Goal: Transaction & Acquisition: Book appointment/travel/reservation

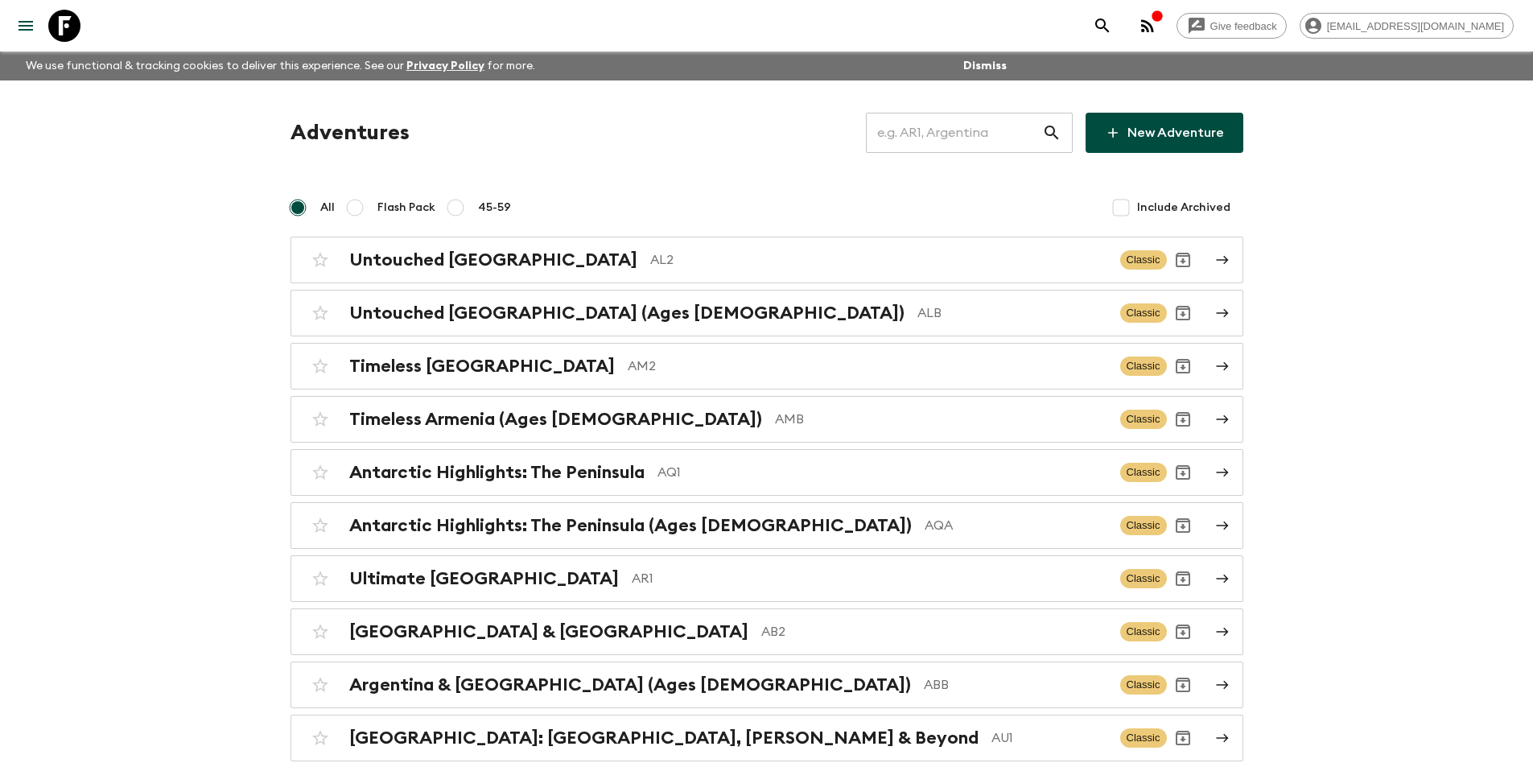
click at [994, 138] on input "text" at bounding box center [954, 132] width 176 height 45
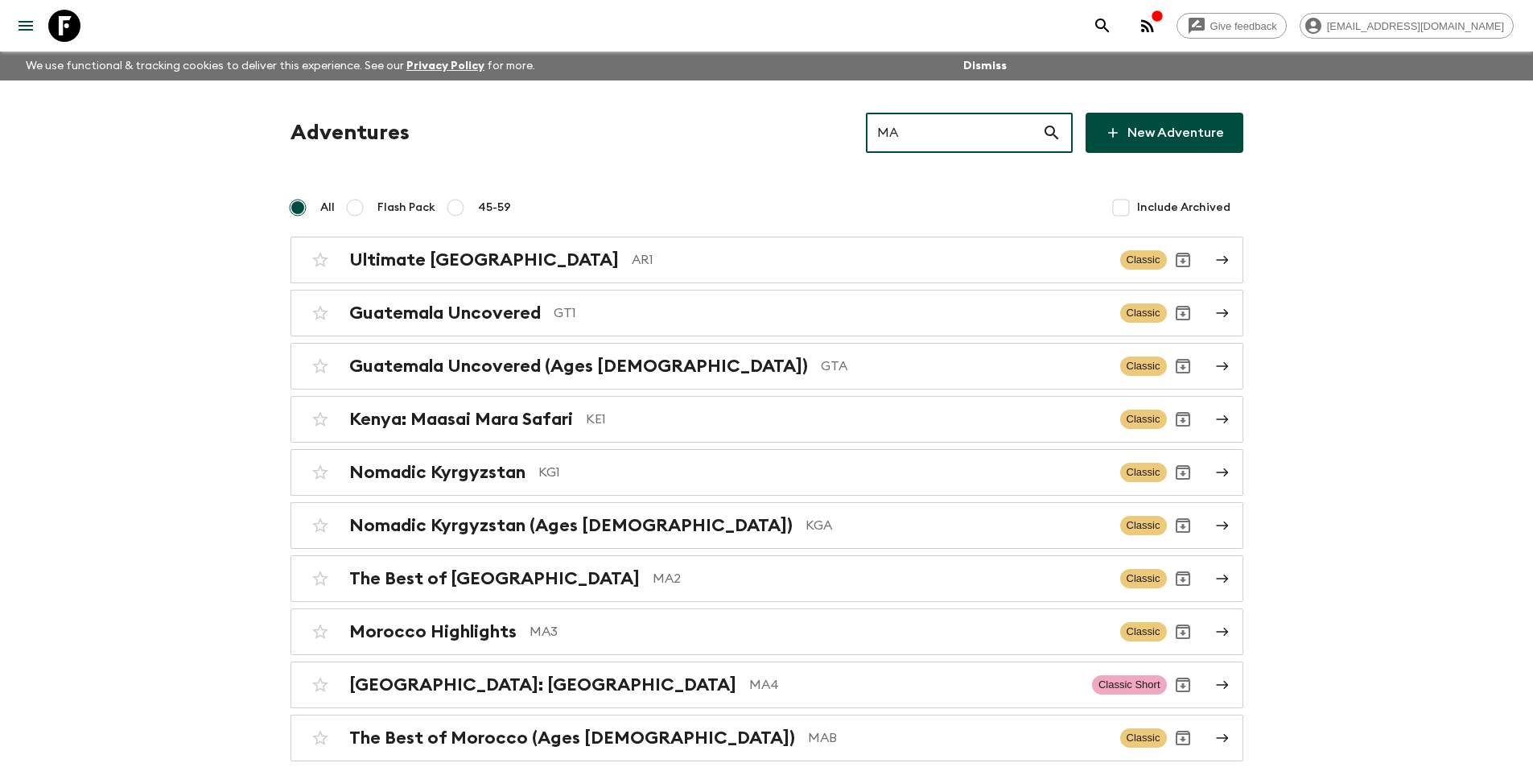
type input "MA2"
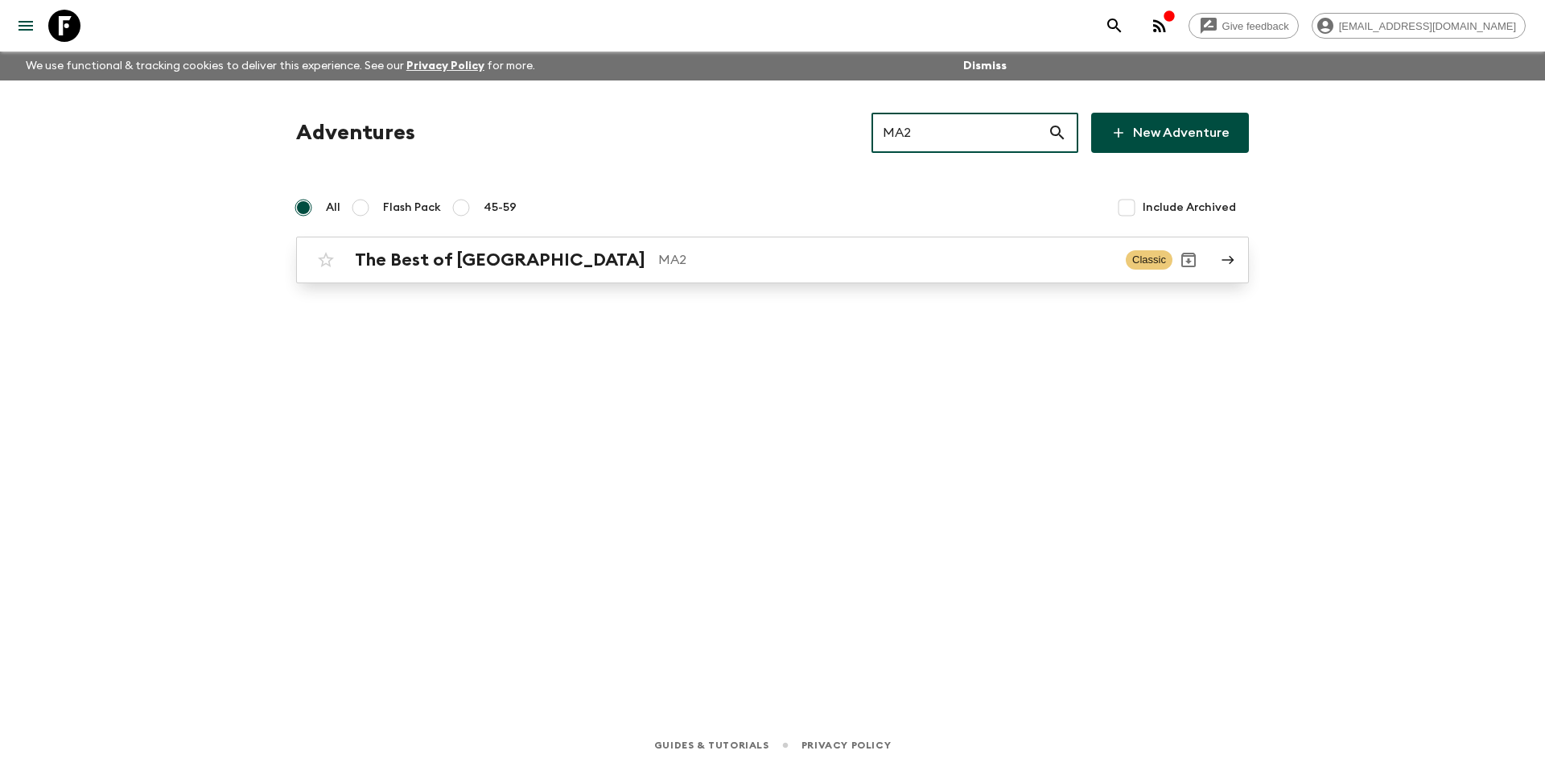
click at [924, 261] on p "MA2" at bounding box center [885, 259] width 455 height 19
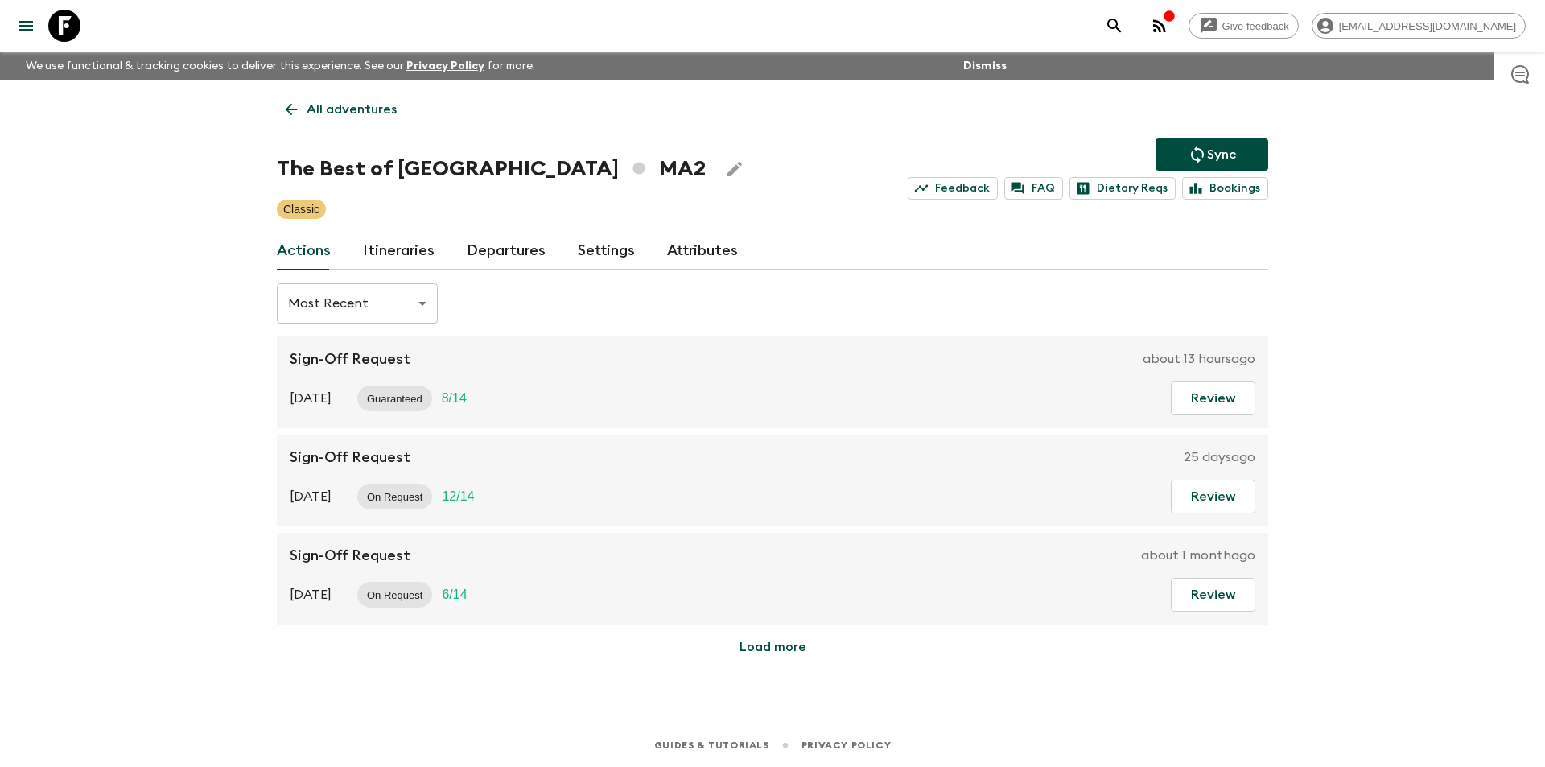
click at [512, 255] on link "Departures" at bounding box center [506, 251] width 79 height 39
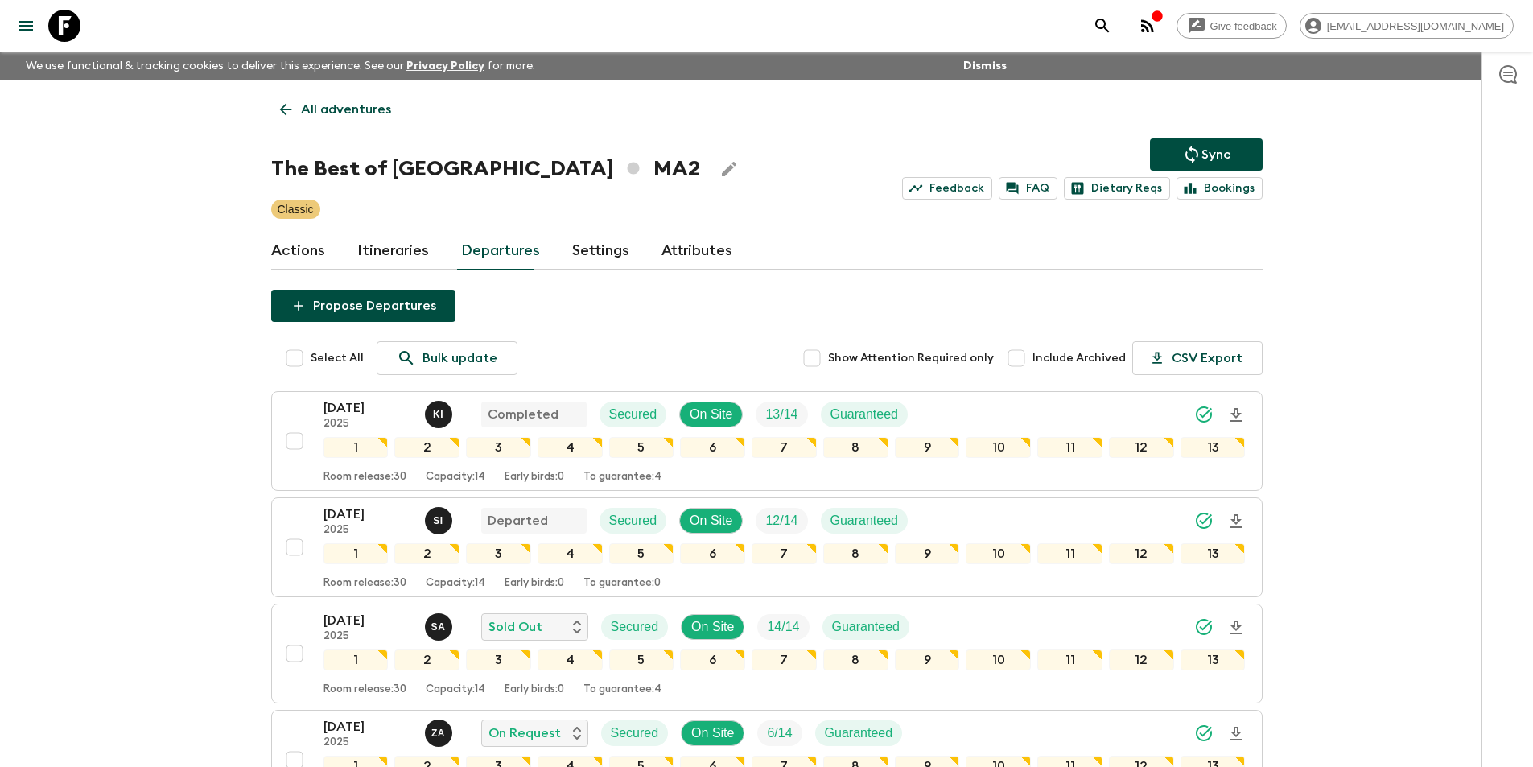
scroll to position [402, 0]
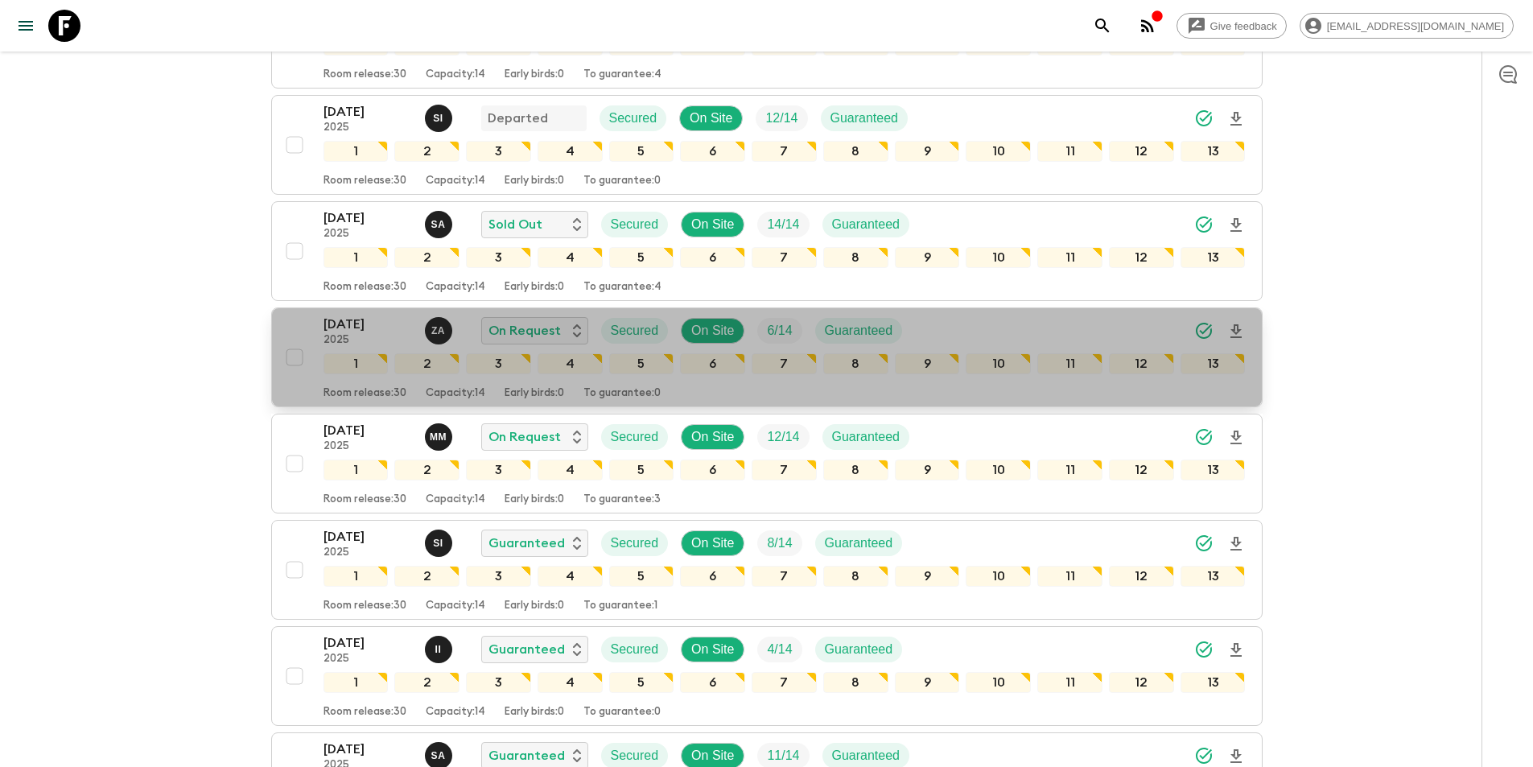
click at [356, 326] on p "[DATE]" at bounding box center [367, 324] width 88 height 19
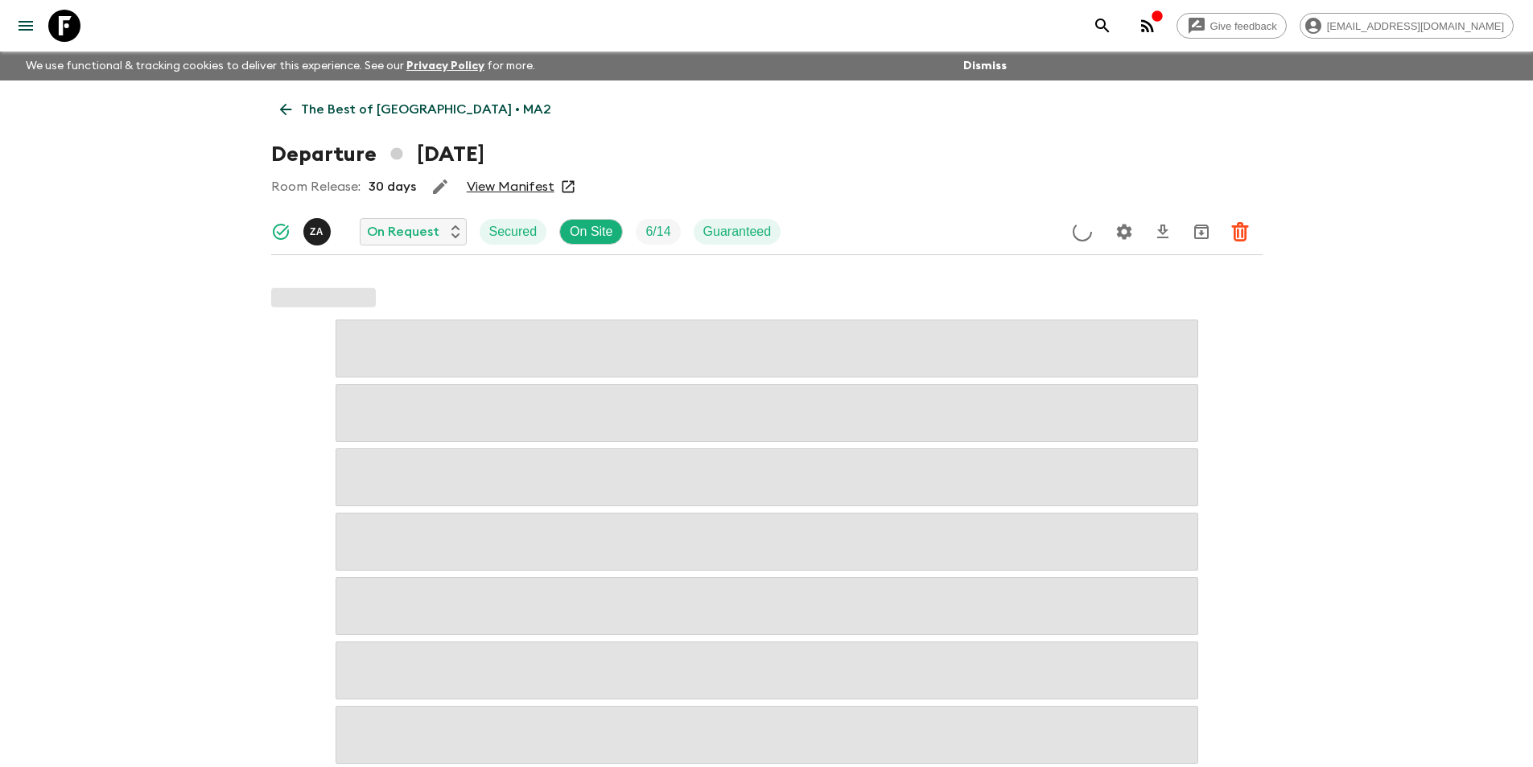
click at [290, 109] on icon at bounding box center [285, 110] width 12 height 12
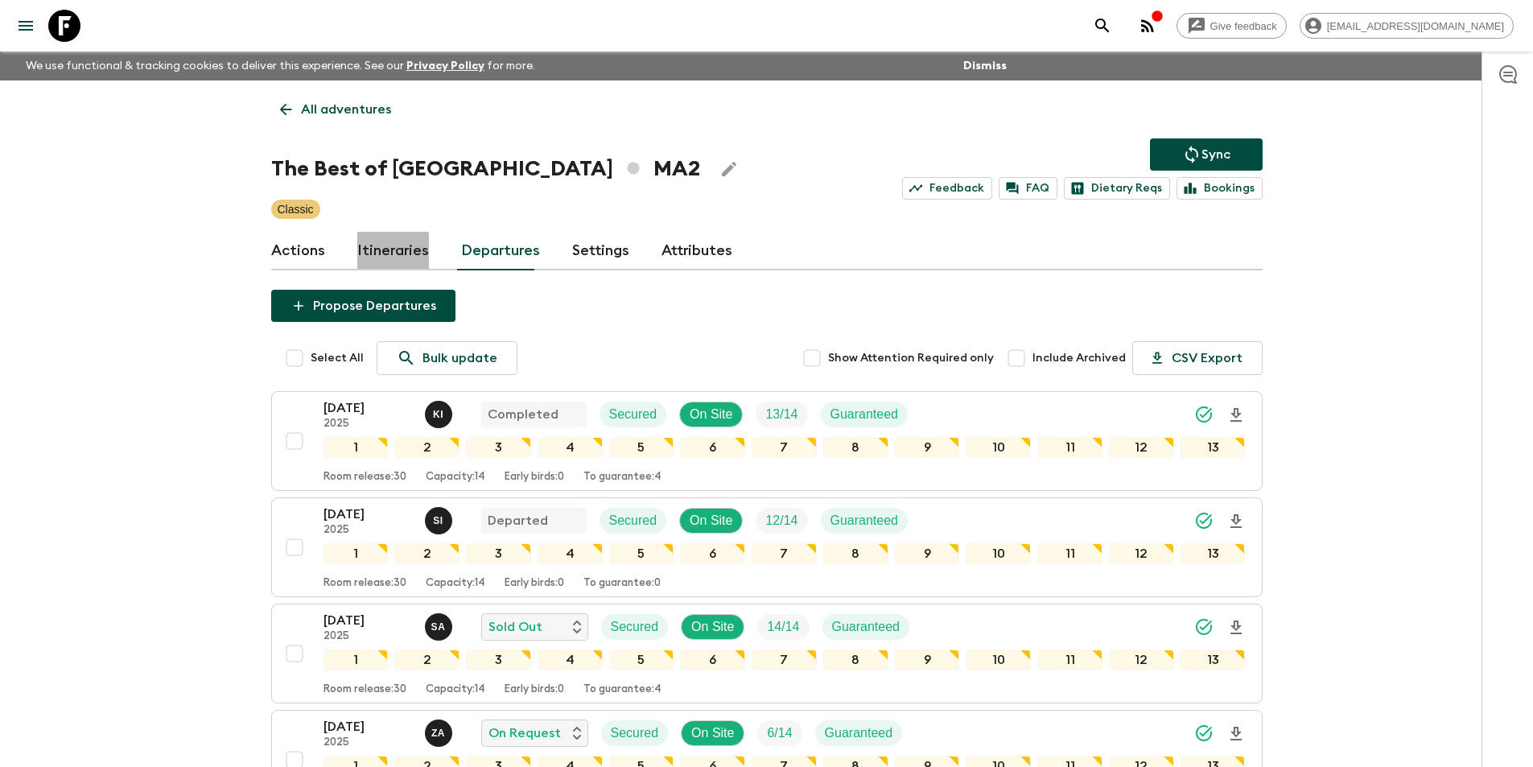
click at [376, 266] on link "Itineraries" at bounding box center [393, 251] width 72 height 39
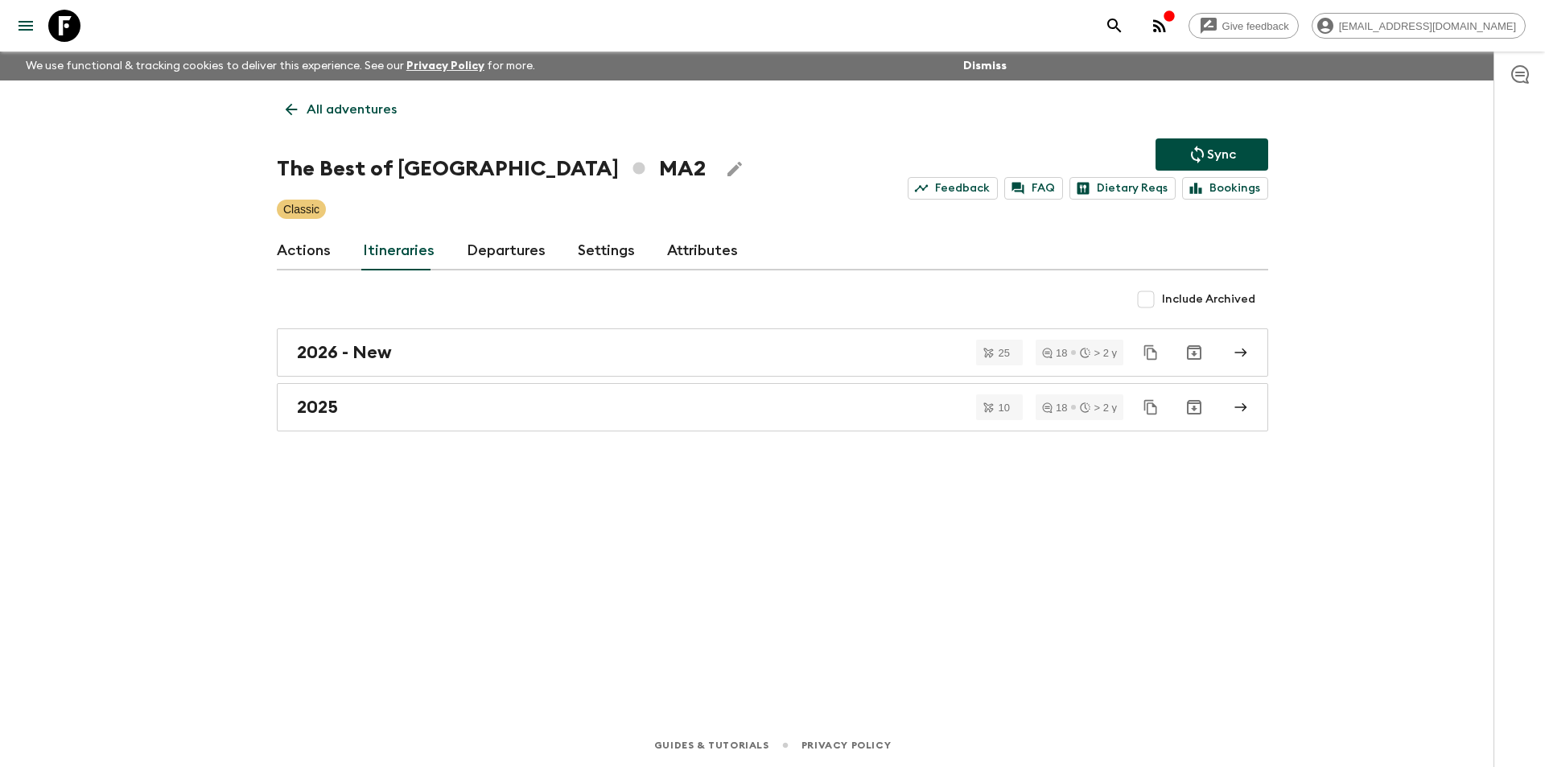
click at [316, 259] on link "Actions" at bounding box center [304, 251] width 54 height 39
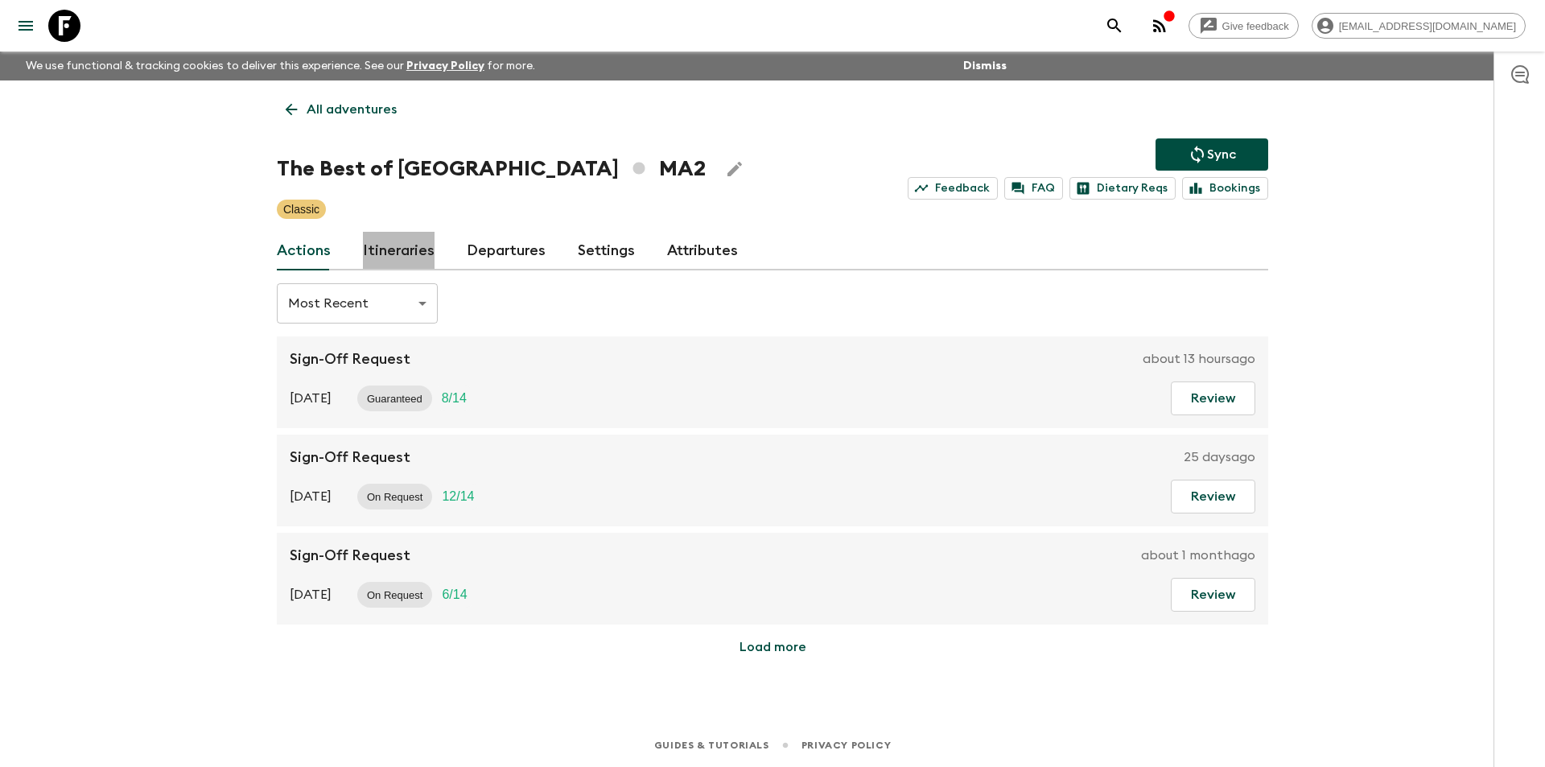
click at [412, 262] on link "Itineraries" at bounding box center [399, 251] width 72 height 39
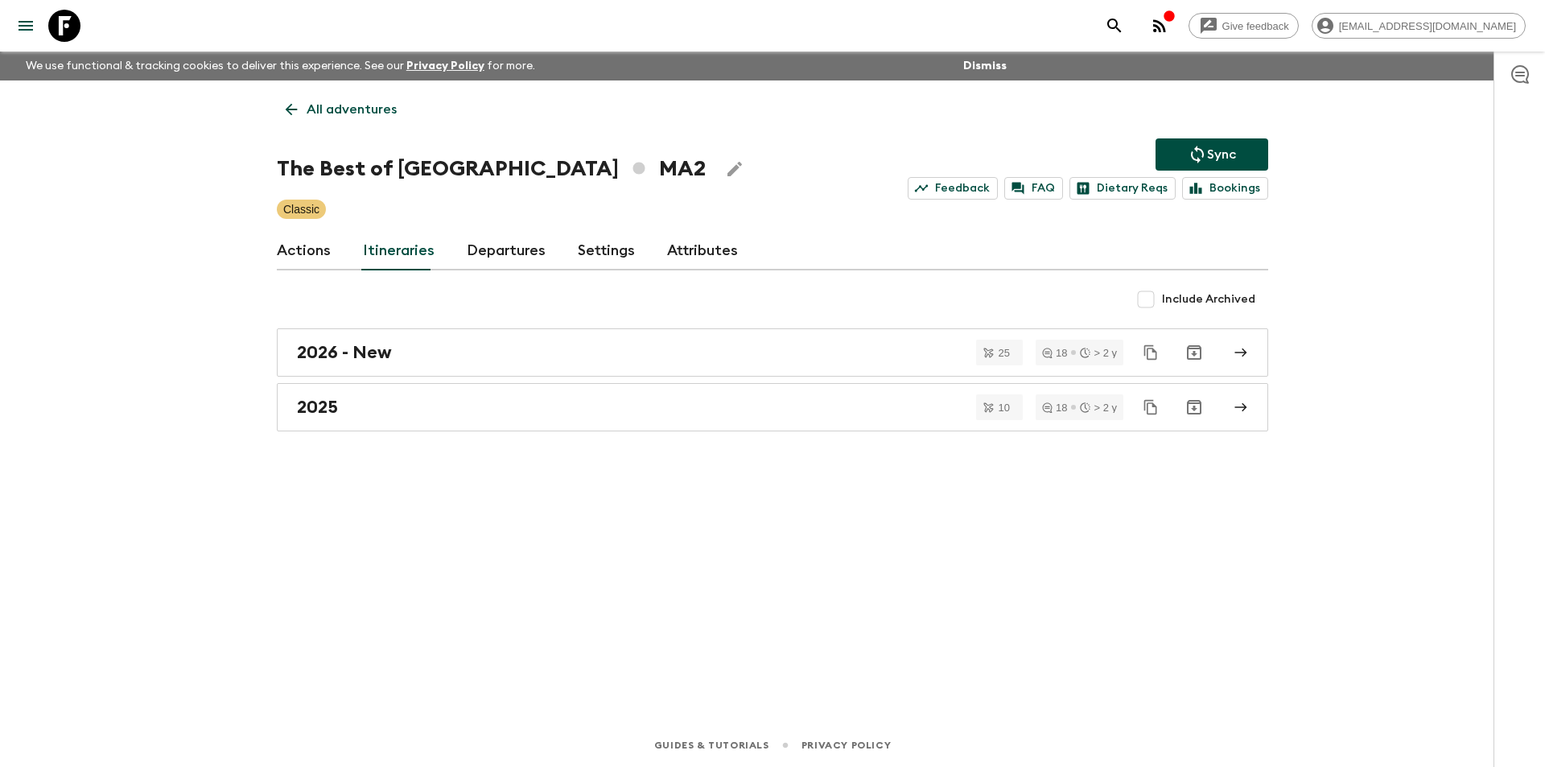
click at [665, 377] on div "2026 - New 25 18 > 2 y [DATE] > 2 y" at bounding box center [772, 379] width 991 height 103
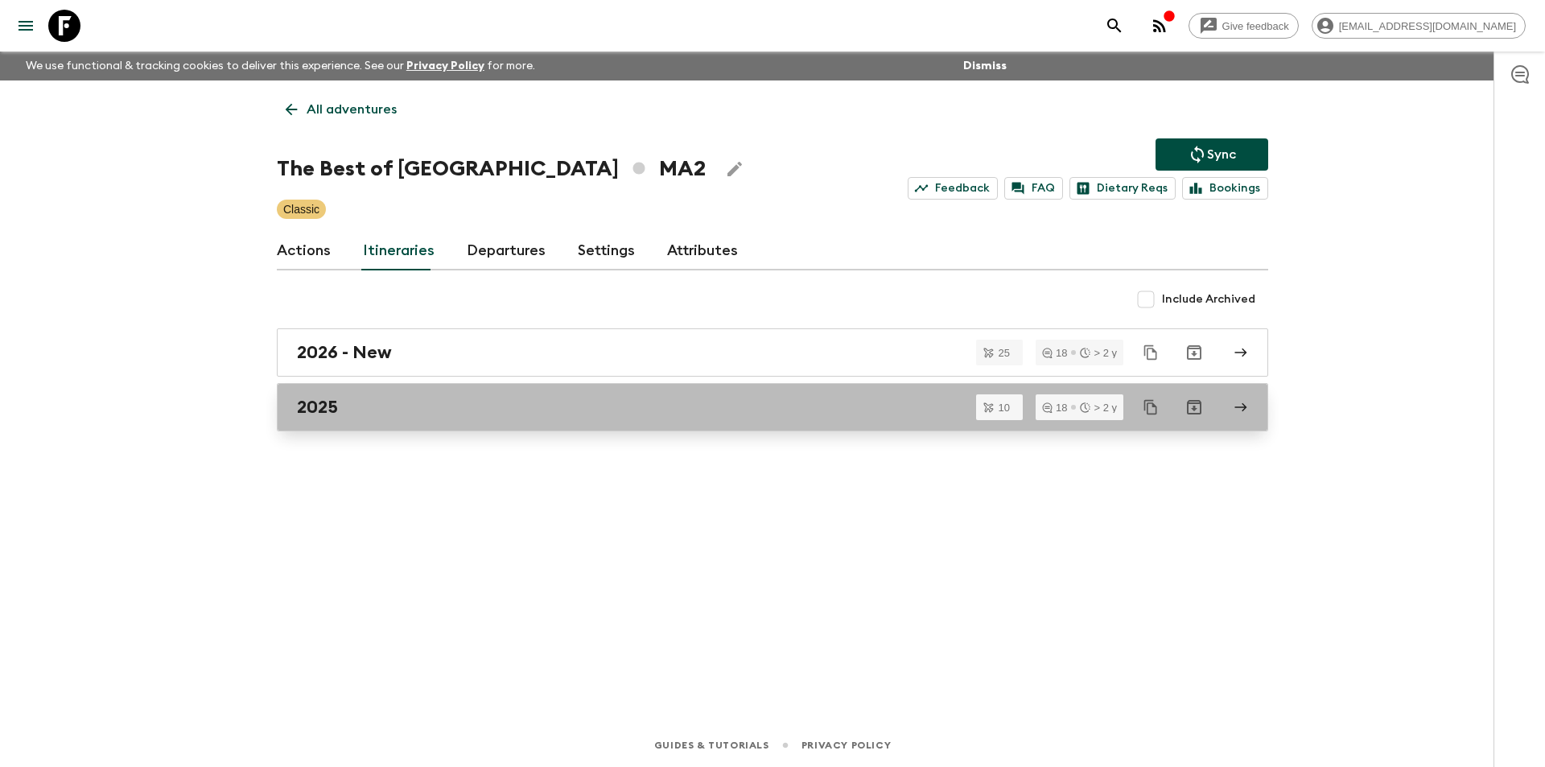
click at [668, 401] on div "2025" at bounding box center [757, 407] width 920 height 21
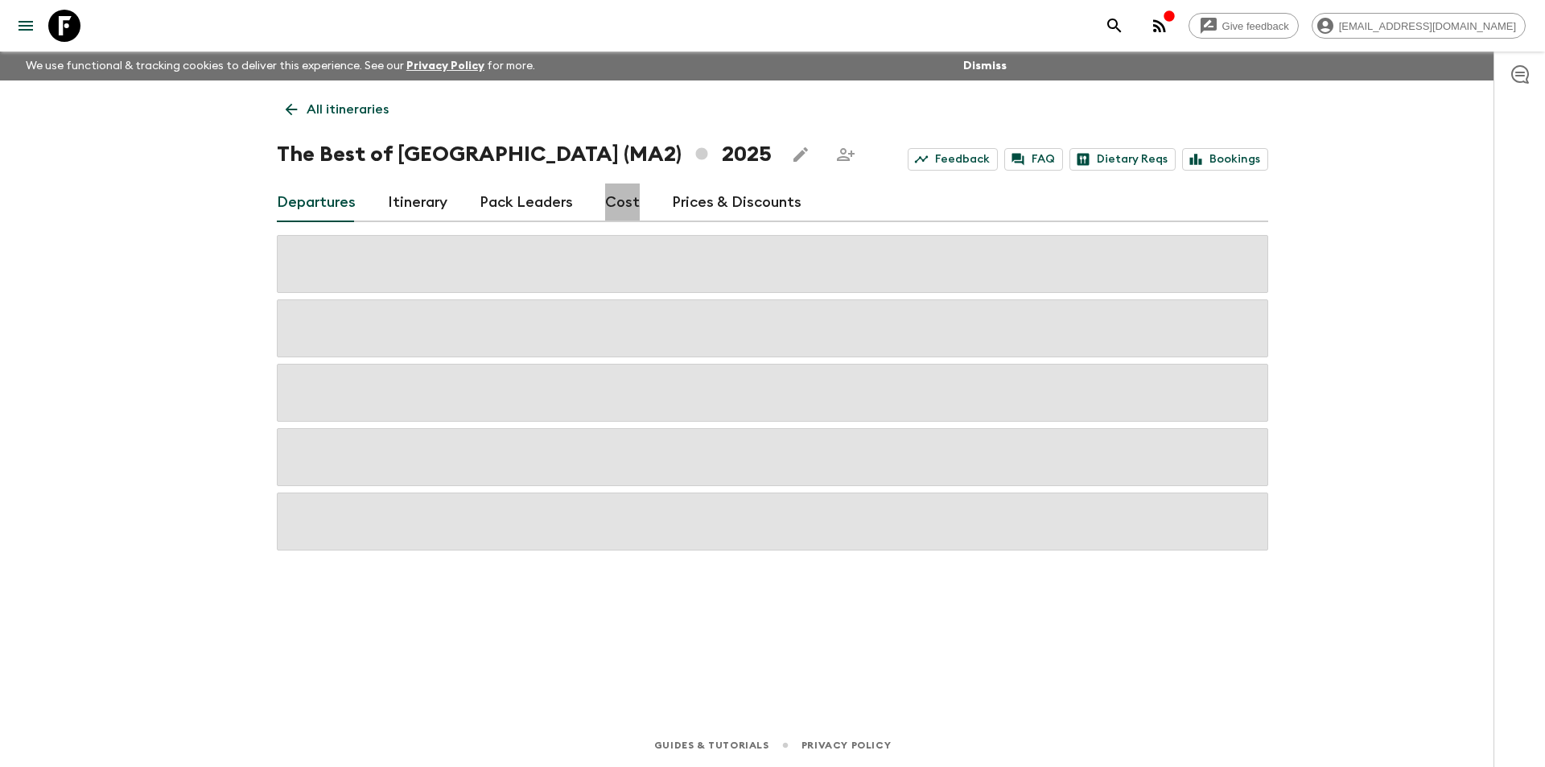
click at [615, 220] on link "Cost" at bounding box center [622, 202] width 35 height 39
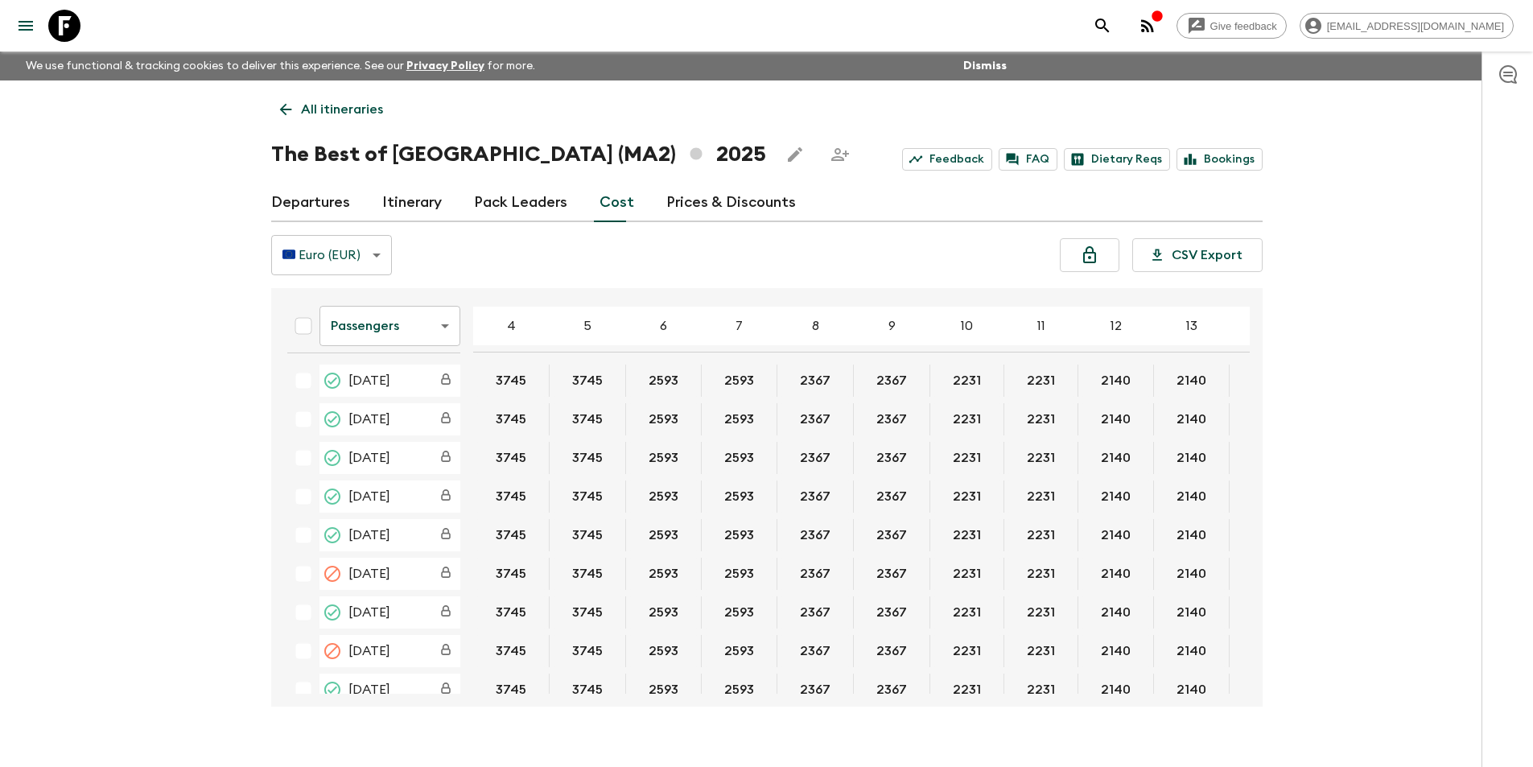
click at [1251, 364] on div "Passengers passengersCost ​ 4 5 6 7 8 9 10 11 12 13 14 15 16 17 18 [DATE] 3745 …" at bounding box center [766, 497] width 991 height 418
drag, startPoint x: 1249, startPoint y: 366, endPoint x: 1249, endPoint y: 392, distance: 25.7
click at [1249, 392] on div "Passengers passengersCost ​ 4 5 6 7 8 9 10 11 12 13 14 15 16 17 18 [DATE] 3745 …" at bounding box center [766, 497] width 991 height 418
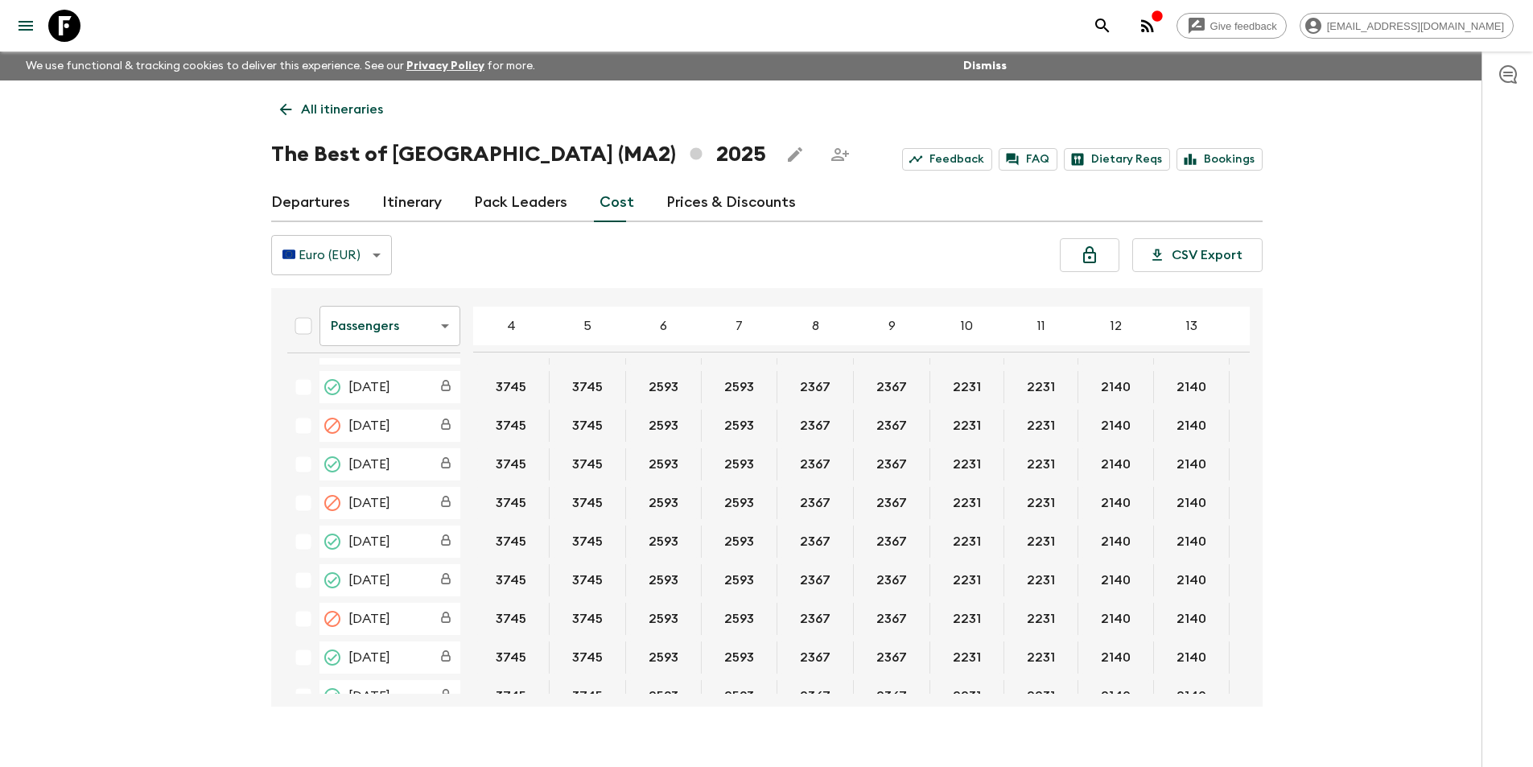
scroll to position [1207, 0]
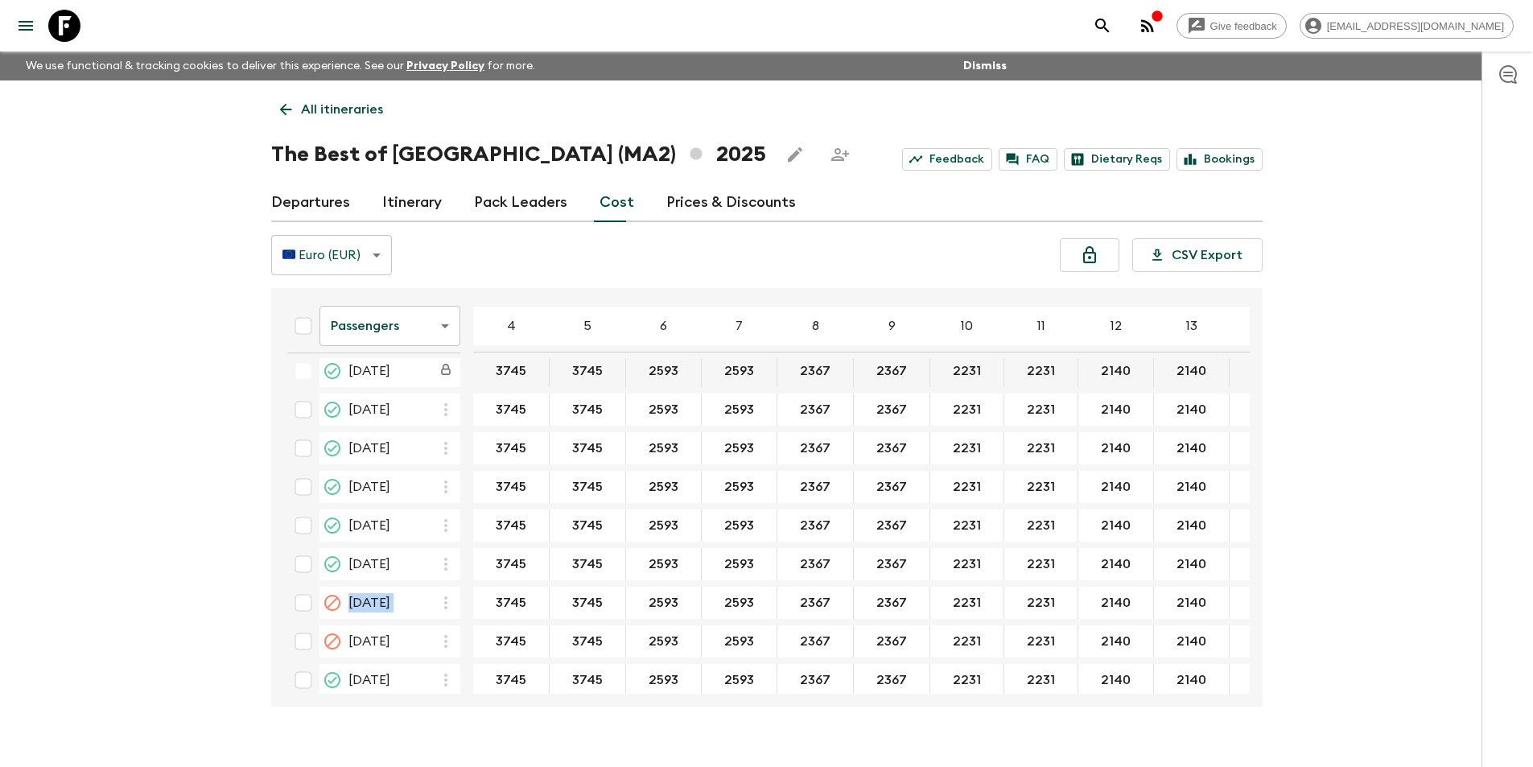
click at [1250, 585] on div "Passengers passengersCost ​ 4 5 6 7 8 9 10 11 12 13 14 15 16 17 18 [DATE] 3745 …" at bounding box center [766, 497] width 991 height 418
click at [1360, 525] on div "Give feedback [EMAIL_ADDRESS][DOMAIN_NAME] We use functional & tracking cookies…" at bounding box center [766, 397] width 1533 height 795
click at [377, 337] on body "Give feedback [EMAIL_ADDRESS][DOMAIN_NAME] We use functional & tracking cookies…" at bounding box center [766, 397] width 1533 height 795
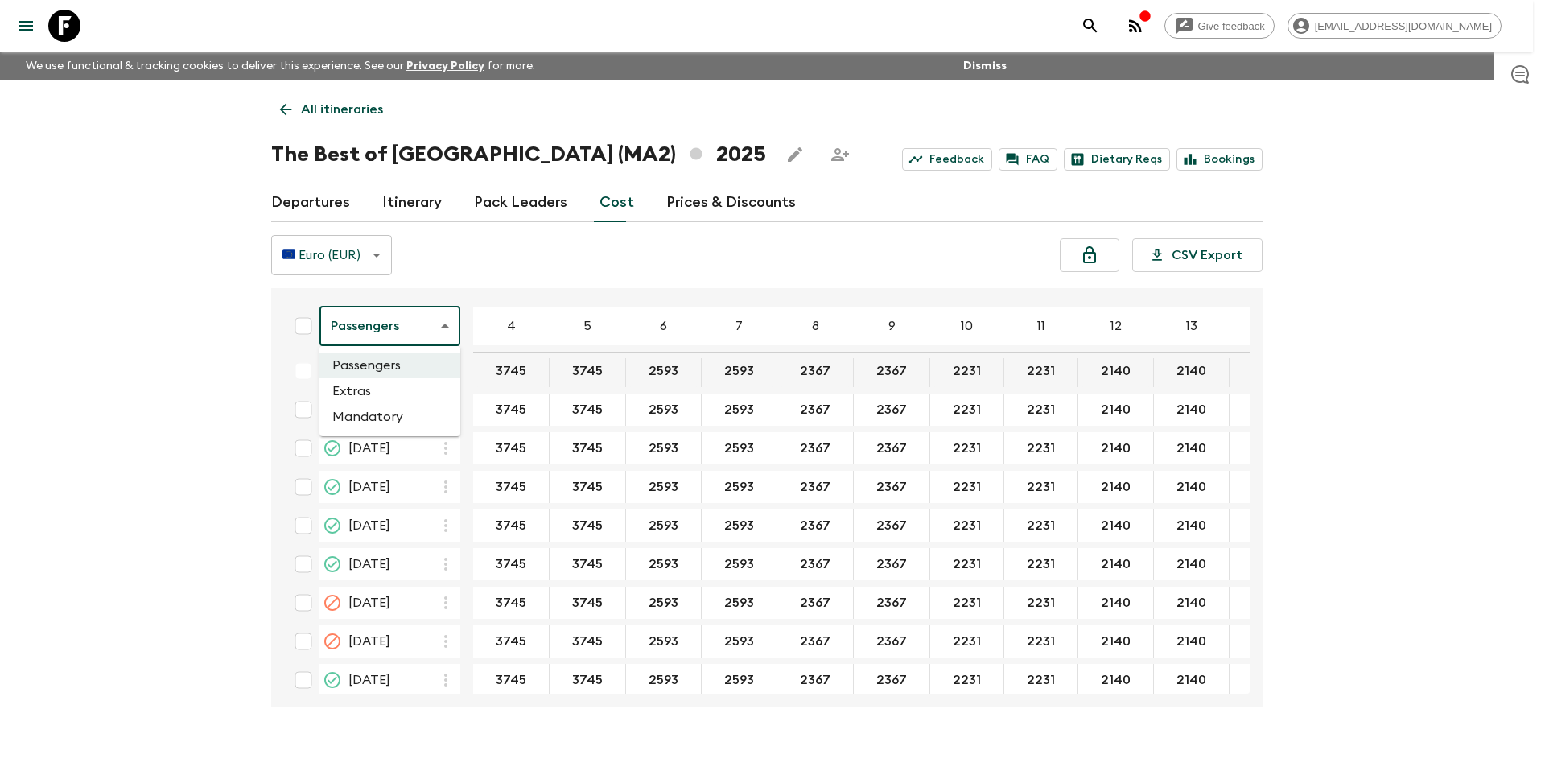
click at [388, 398] on li "Extras" at bounding box center [389, 391] width 141 height 26
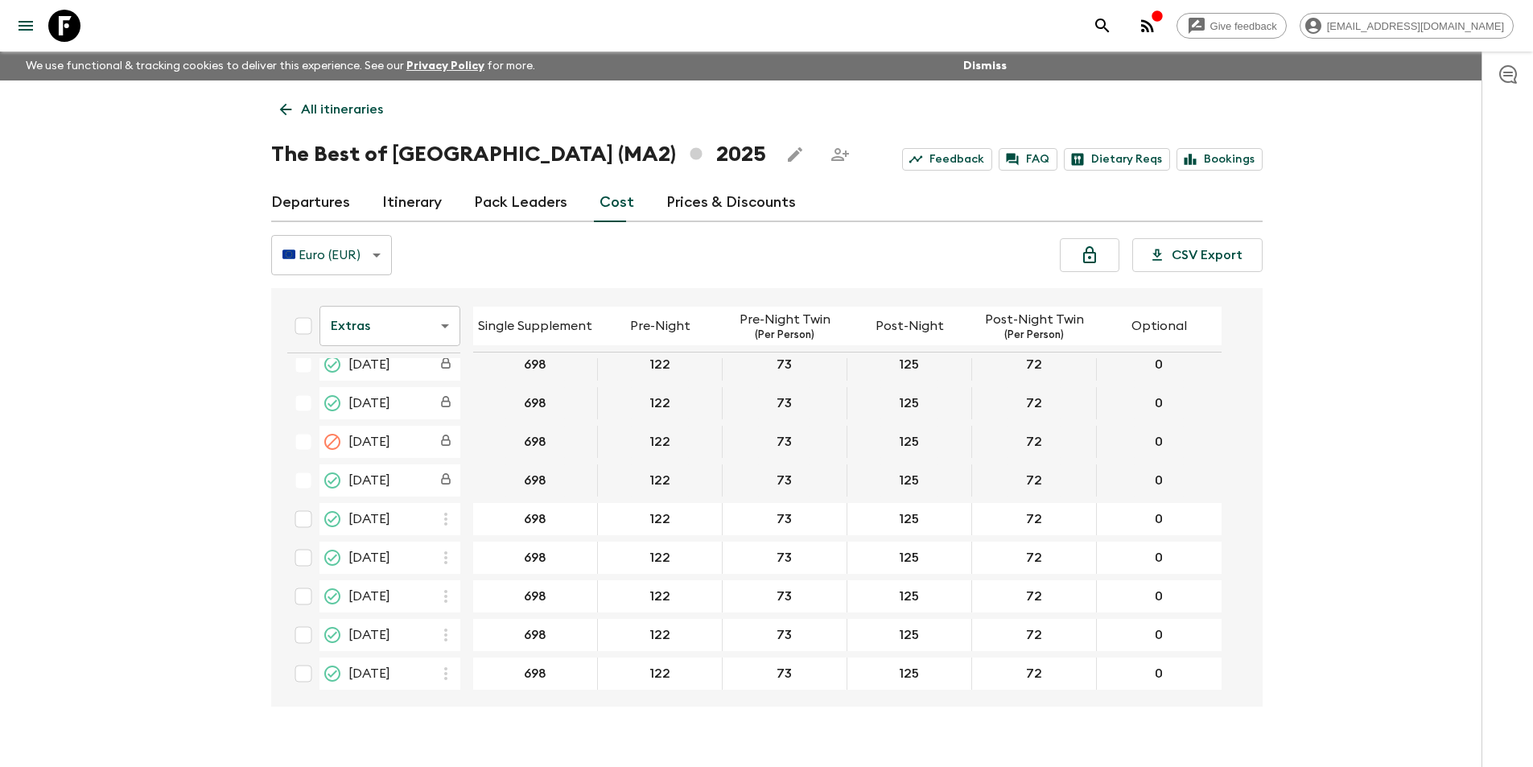
scroll to position [1085, 0]
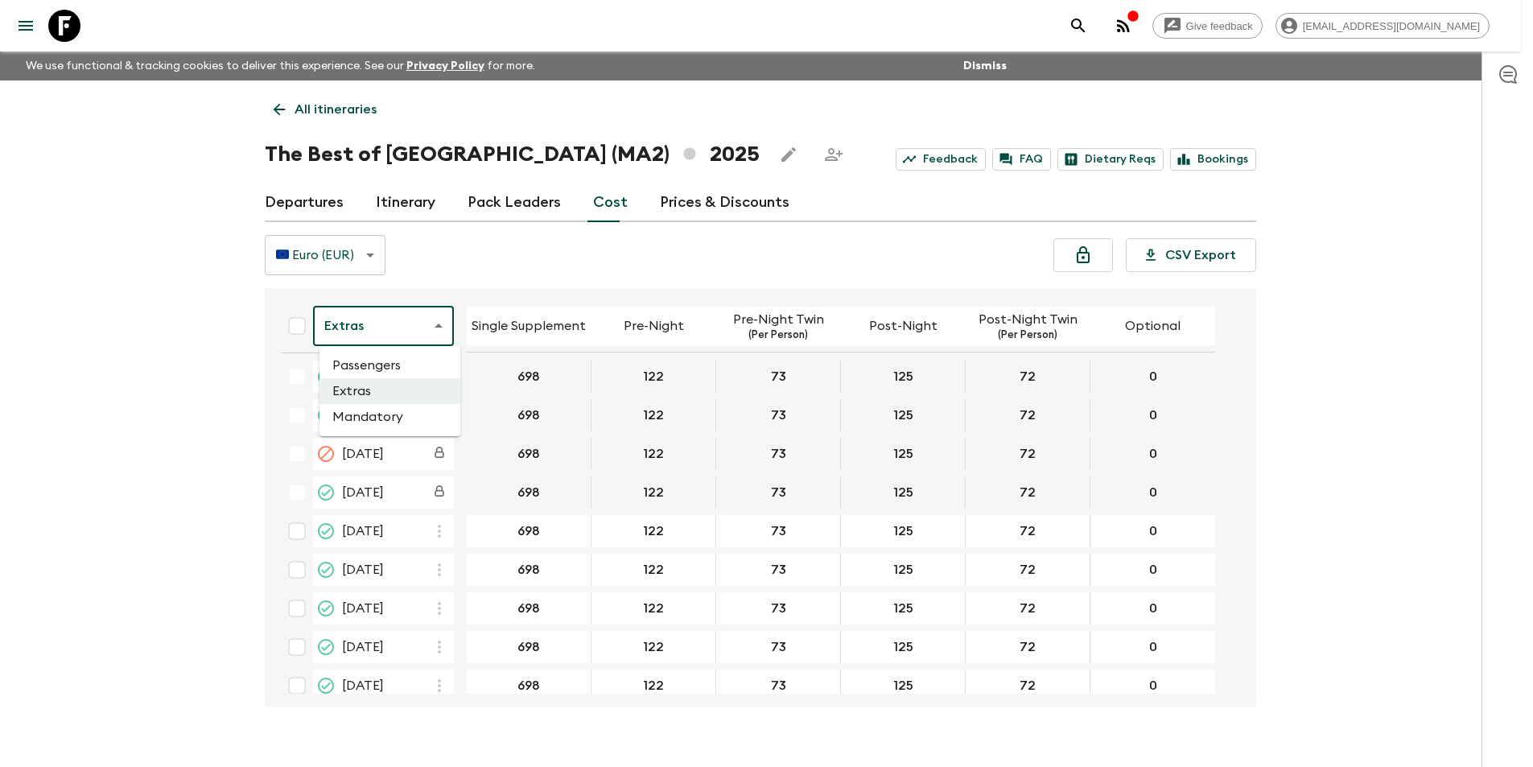
click at [351, 324] on body "Give feedback [EMAIL_ADDRESS][DOMAIN_NAME] We use functional & tracking cookies…" at bounding box center [766, 397] width 1533 height 795
click at [405, 423] on li "Mandatory" at bounding box center [389, 417] width 141 height 26
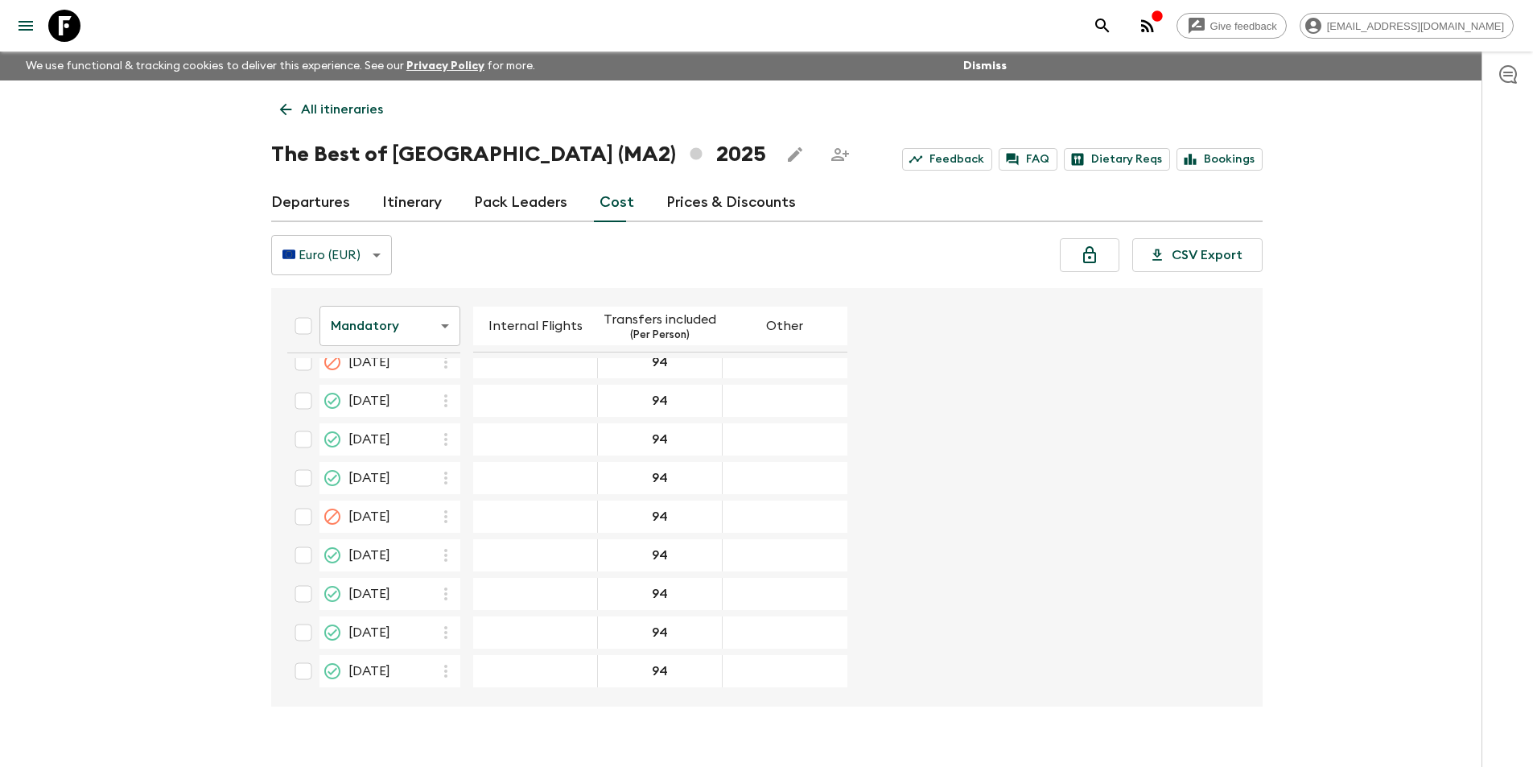
scroll to position [1084, 0]
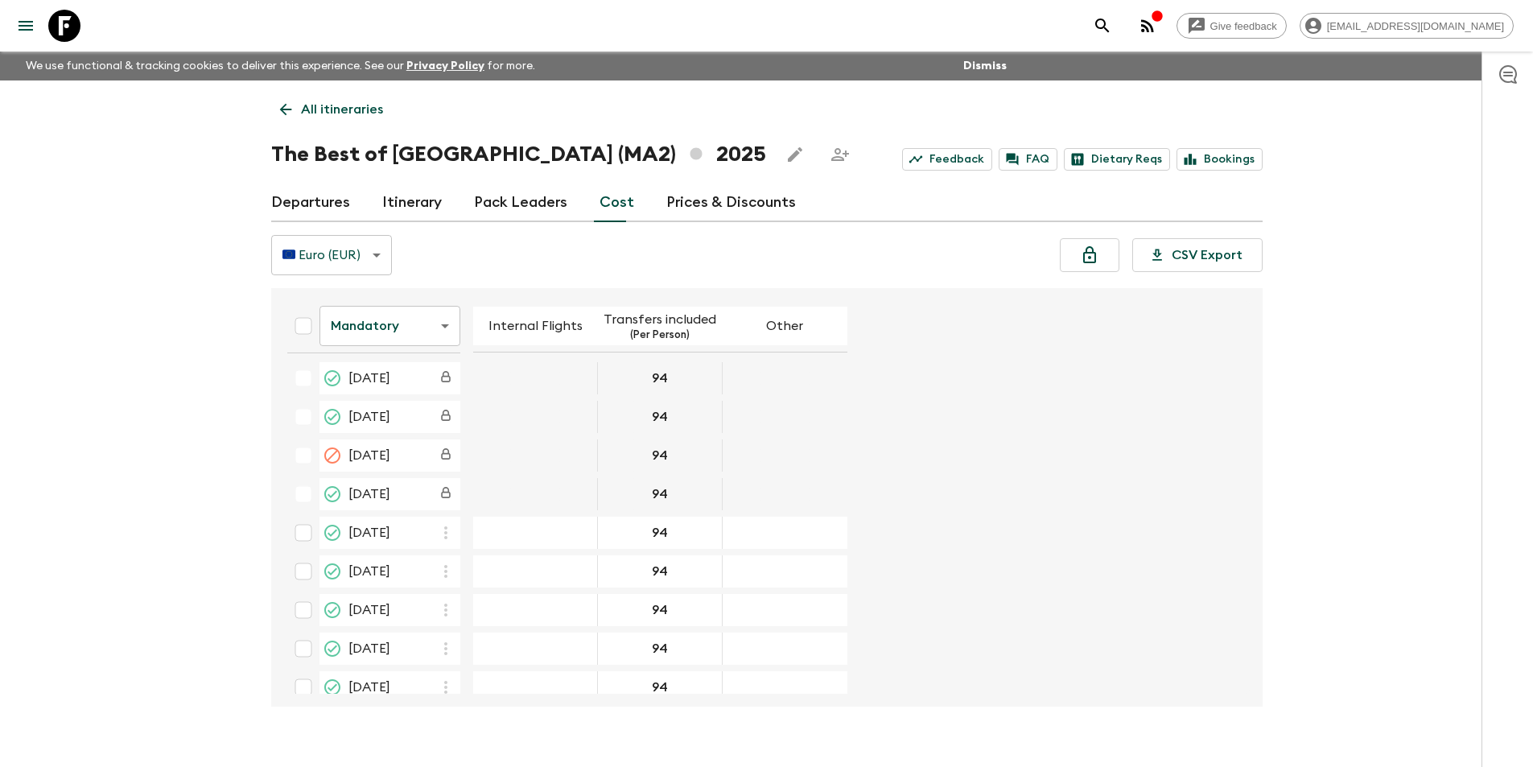
click at [397, 313] on body "Give feedback [EMAIL_ADDRESS][DOMAIN_NAME] We use functional & tracking cookies…" at bounding box center [766, 397] width 1533 height 795
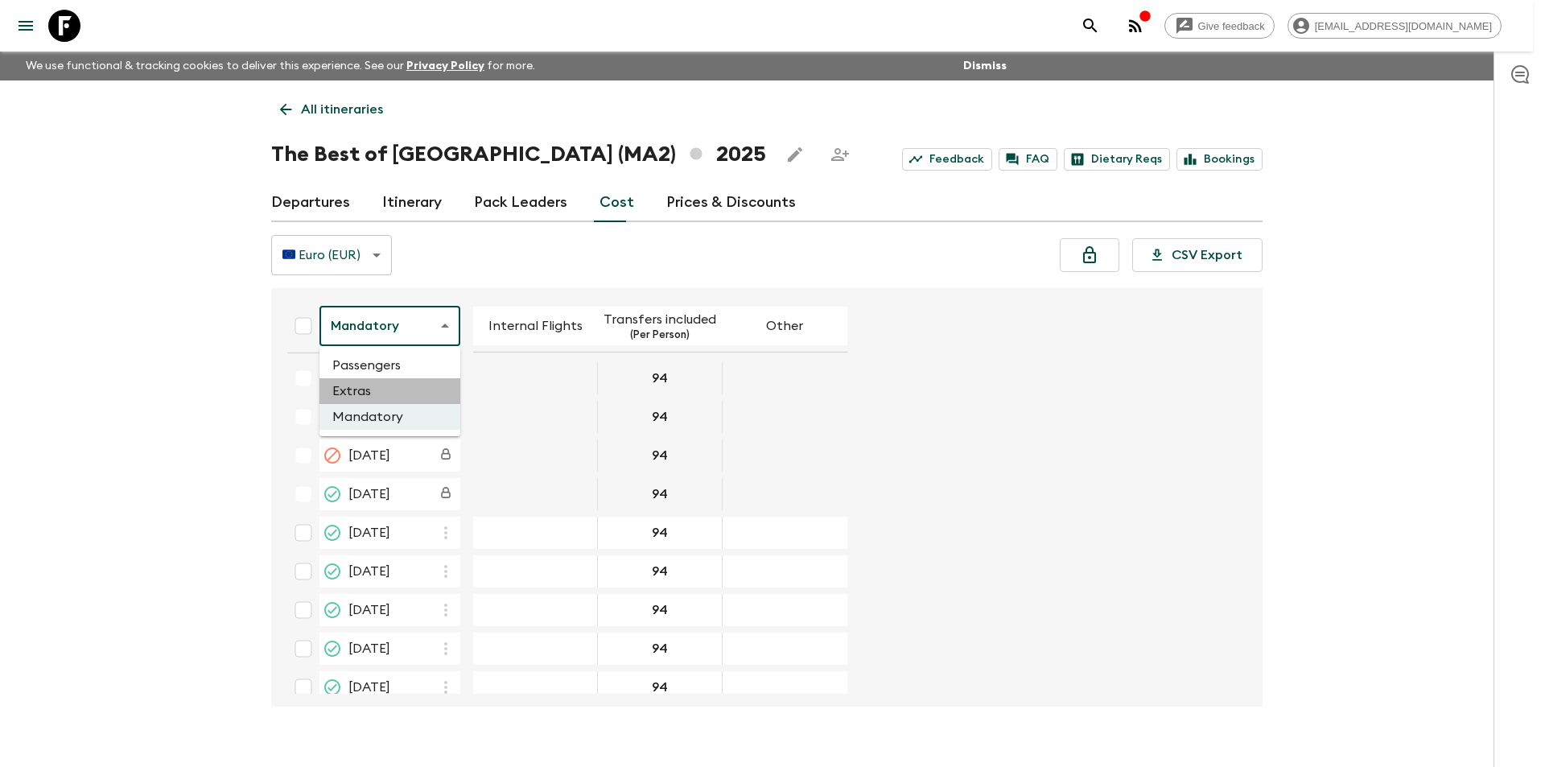
click at [391, 385] on li "Extras" at bounding box center [389, 391] width 141 height 26
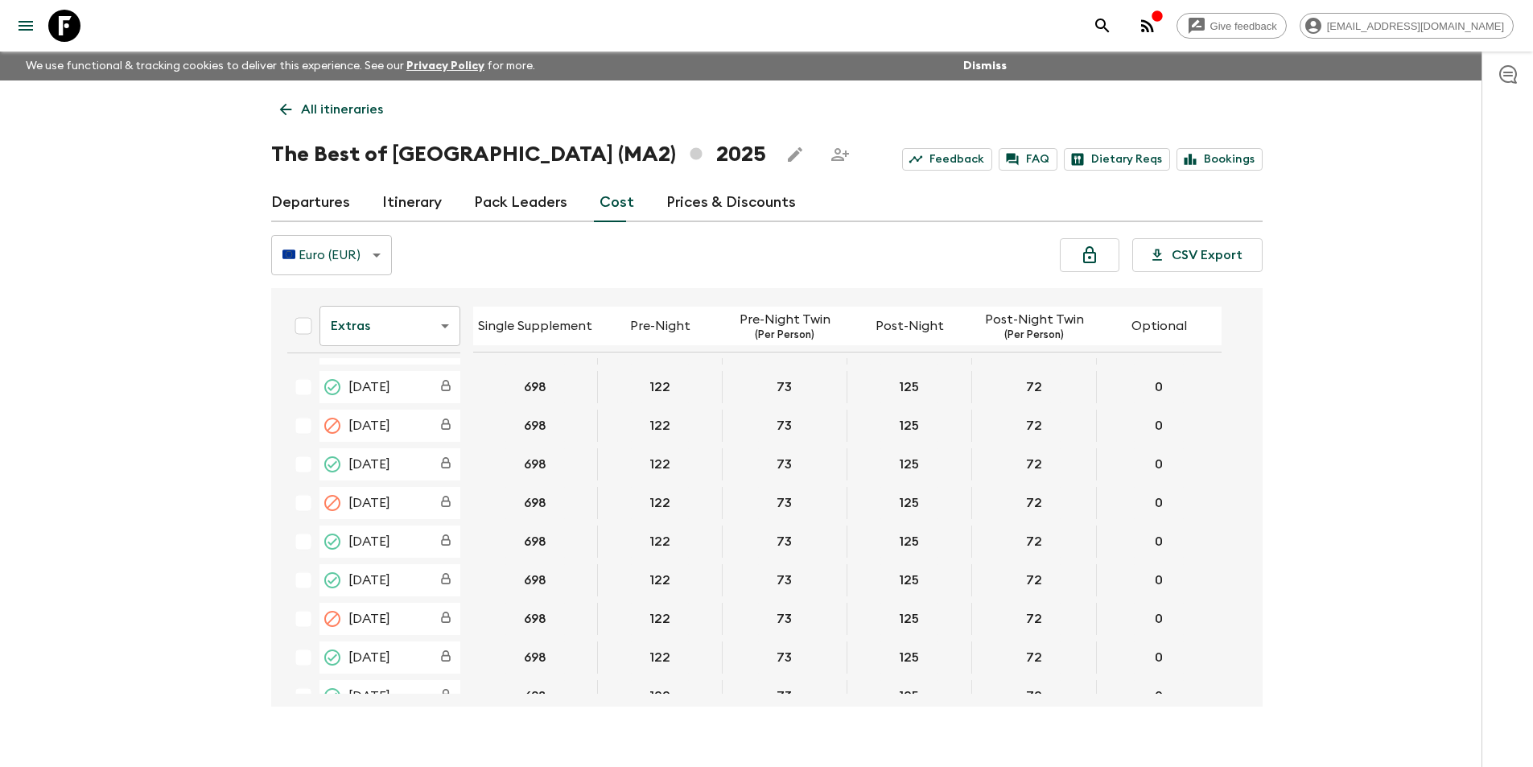
scroll to position [1207, 0]
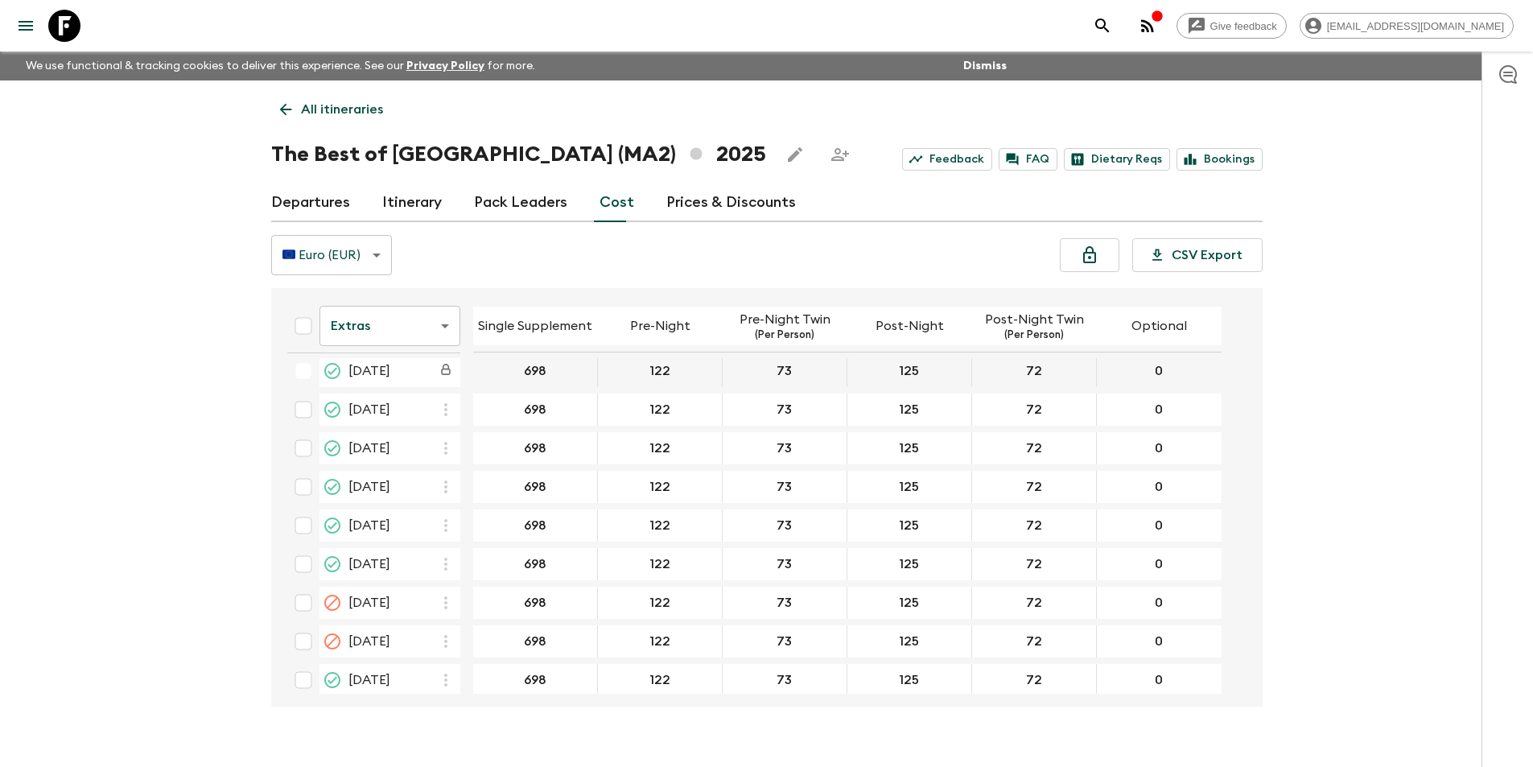
drag, startPoint x: 1232, startPoint y: 618, endPoint x: 1231, endPoint y: 595, distance: 23.4
click at [1231, 595] on form "Extras extrasCost ​ Single Supplement Pre-Night Pre-Night Twin (Per Person) Pos…" at bounding box center [758, 30] width 969 height 1885
click at [366, 327] on body "Give feedback [EMAIL_ADDRESS][DOMAIN_NAME] We use functional & tracking cookies…" at bounding box center [766, 397] width 1533 height 795
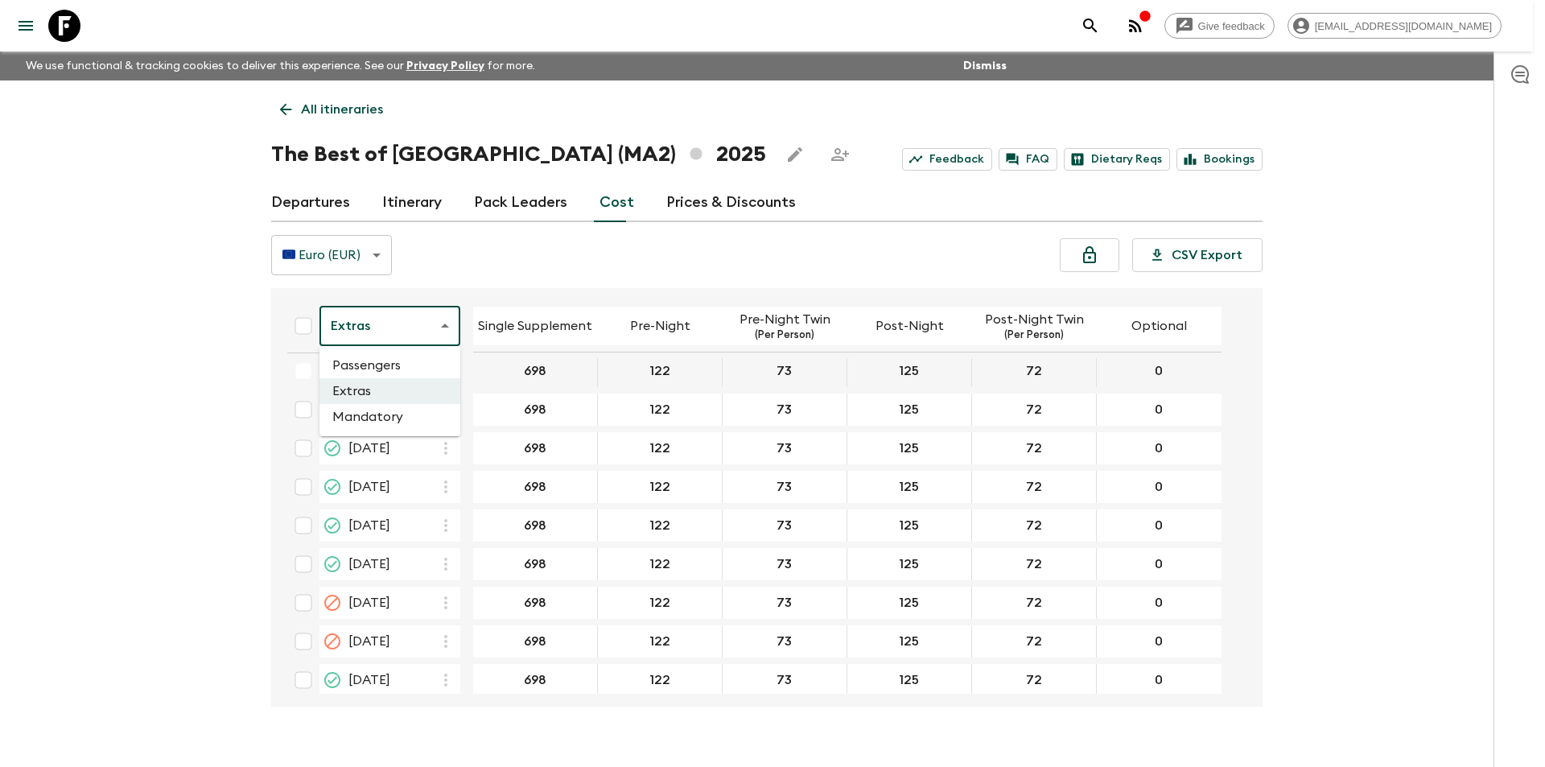
click at [416, 364] on li "Passengers" at bounding box center [389, 365] width 141 height 26
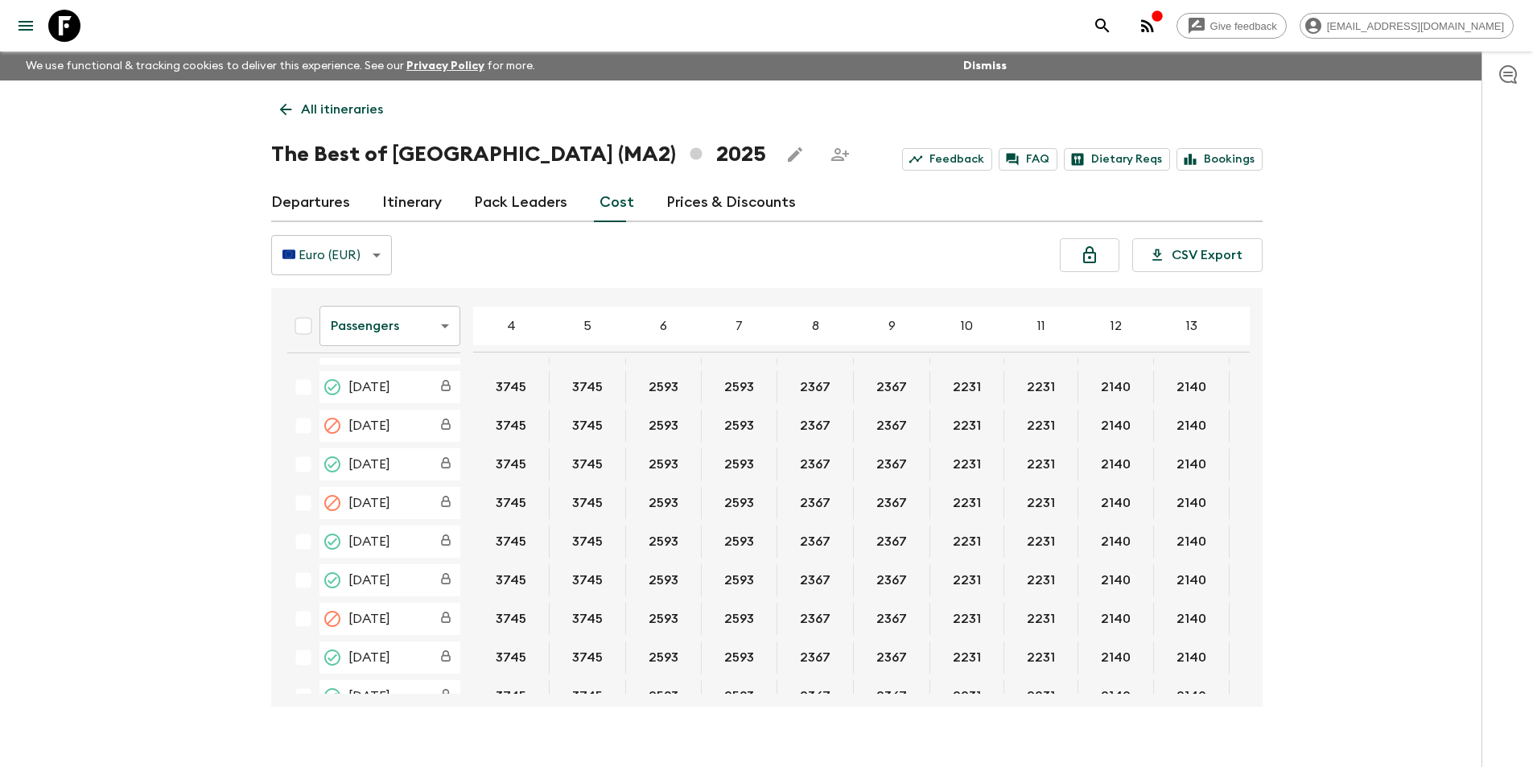
scroll to position [1207, 0]
